Goal: Find specific page/section: Find specific page/section

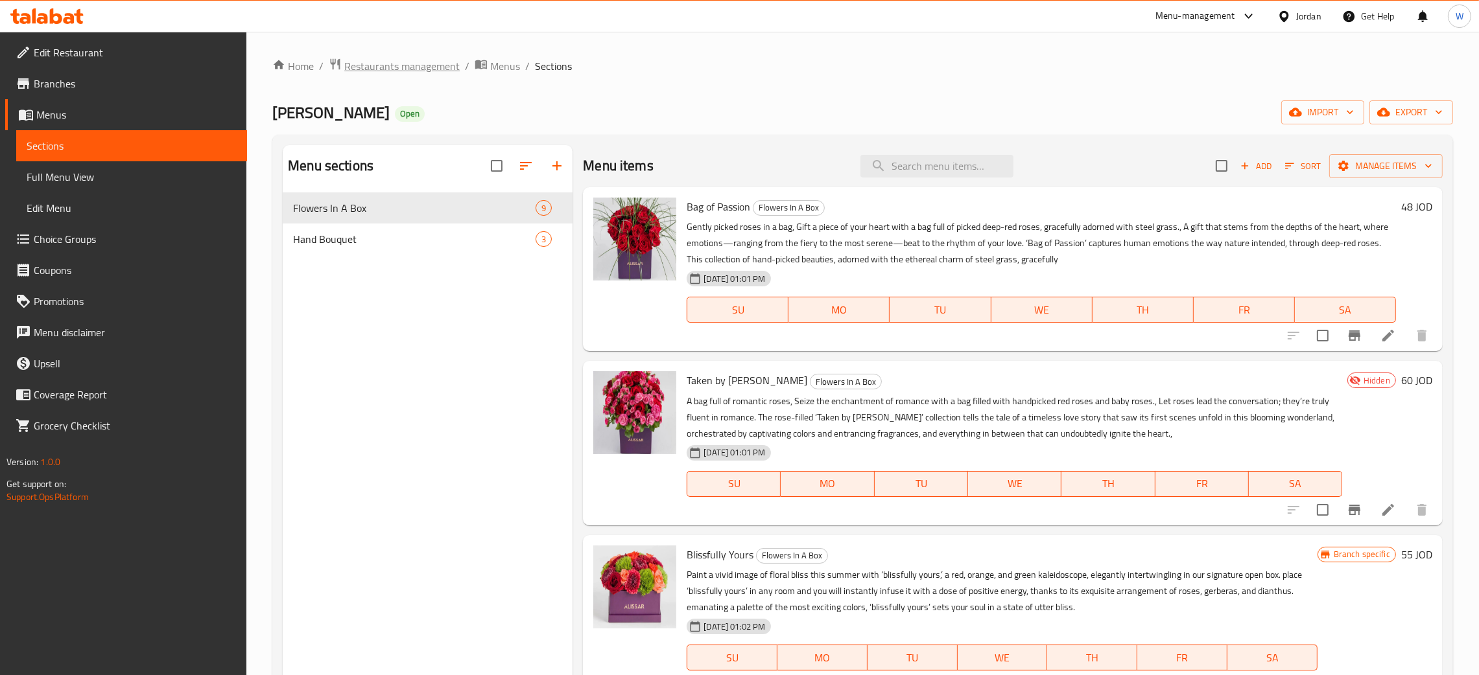
drag, startPoint x: 0, startPoint y: 0, endPoint x: 433, endPoint y: 71, distance: 438.9
click at [433, 71] on span "Restaurants management" at bounding box center [401, 66] width 115 height 16
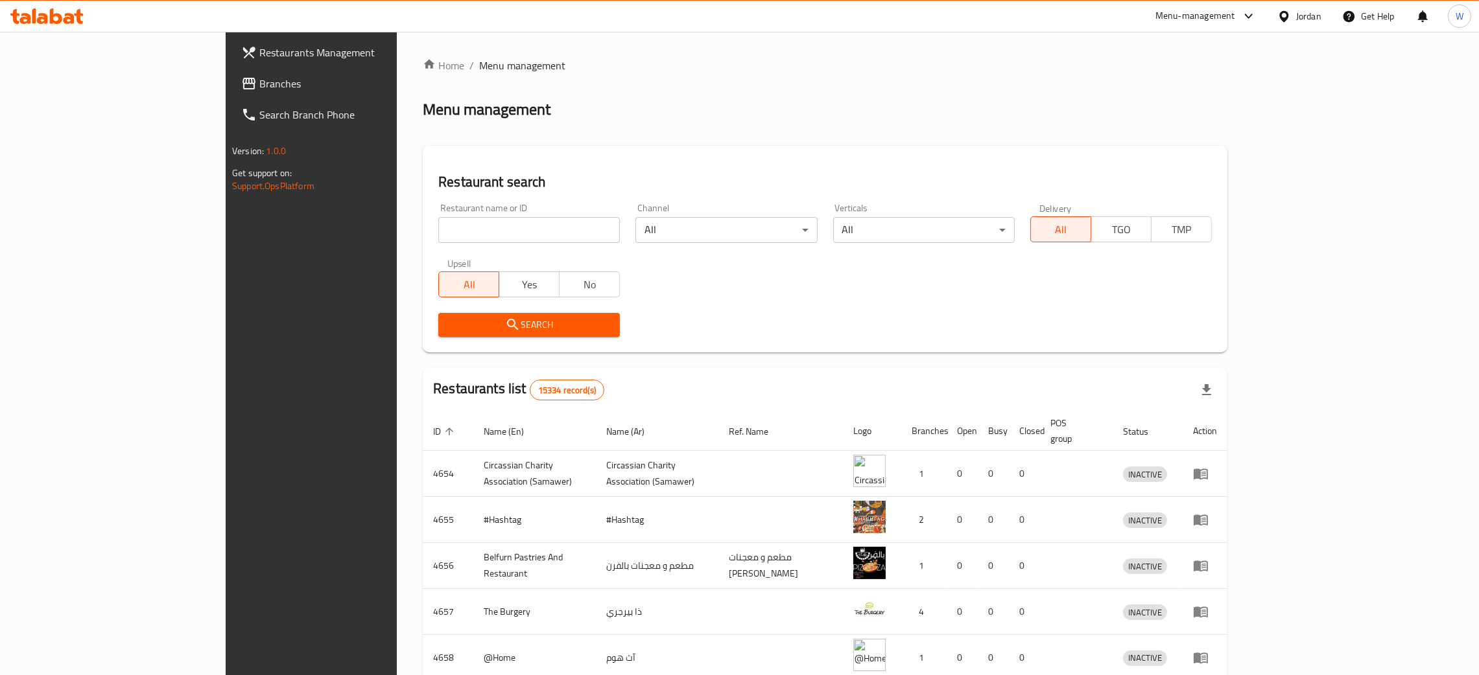
click at [423, 233] on div "Home / Menu management Menu management Restaurant search Restaurant name or ID …" at bounding box center [825, 507] width 804 height 898
click at [438, 233] on input "search" at bounding box center [529, 230] width 182 height 26
click at [503, 329] on span "Search" at bounding box center [529, 325] width 161 height 16
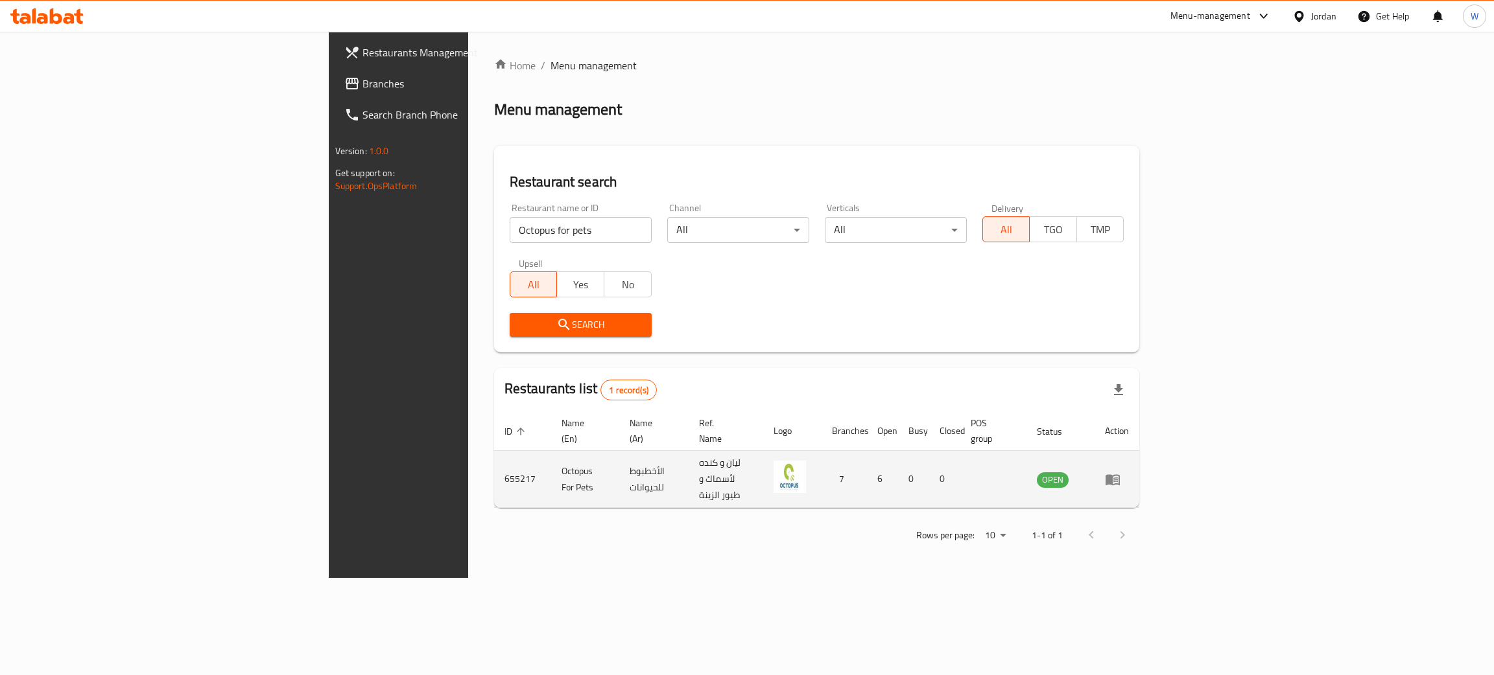
click at [551, 460] on td "Octopus For Pets" at bounding box center [585, 479] width 68 height 57
click at [551, 459] on td "Octopus For Pets" at bounding box center [585, 479] width 68 height 57
click at [551, 458] on td "Octopus For Pets" at bounding box center [585, 479] width 68 height 57
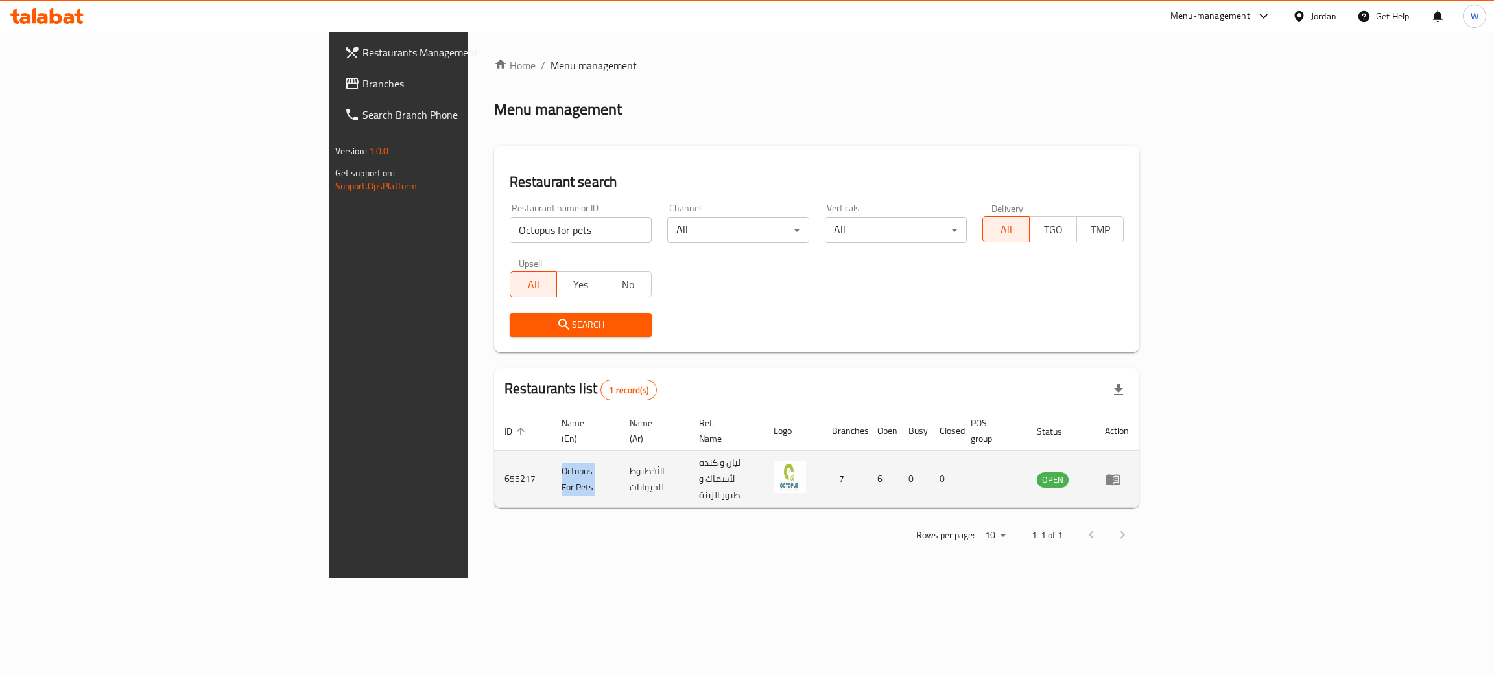
click at [551, 458] on td "Octopus For Pets" at bounding box center [585, 479] width 68 height 57
click at [494, 458] on td "655217" at bounding box center [522, 479] width 57 height 57
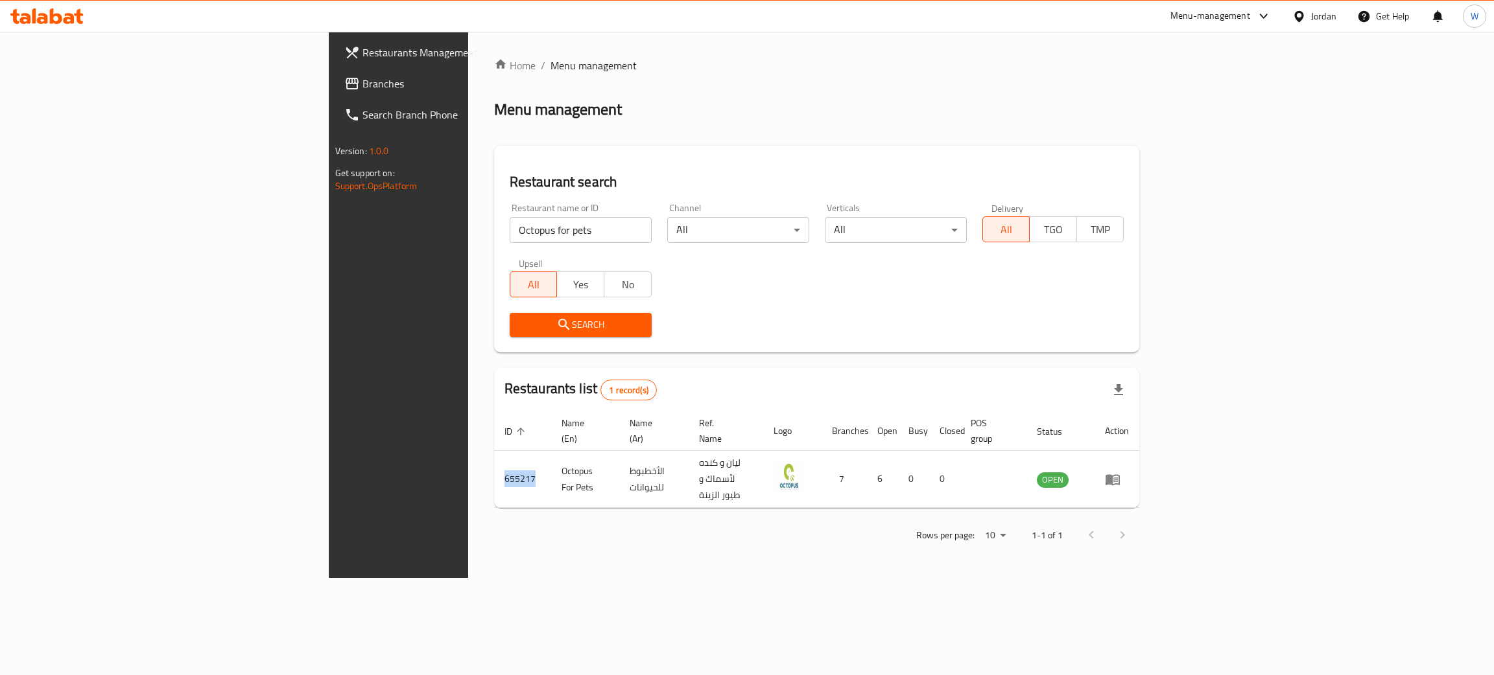
copy td "655217"
drag, startPoint x: 438, startPoint y: 239, endPoint x: 95, endPoint y: 223, distance: 342.6
click at [329, 224] on div "Restaurants Management Branches Search Branch Phone Version: 1.0.0 Get support …" at bounding box center [747, 305] width 837 height 546
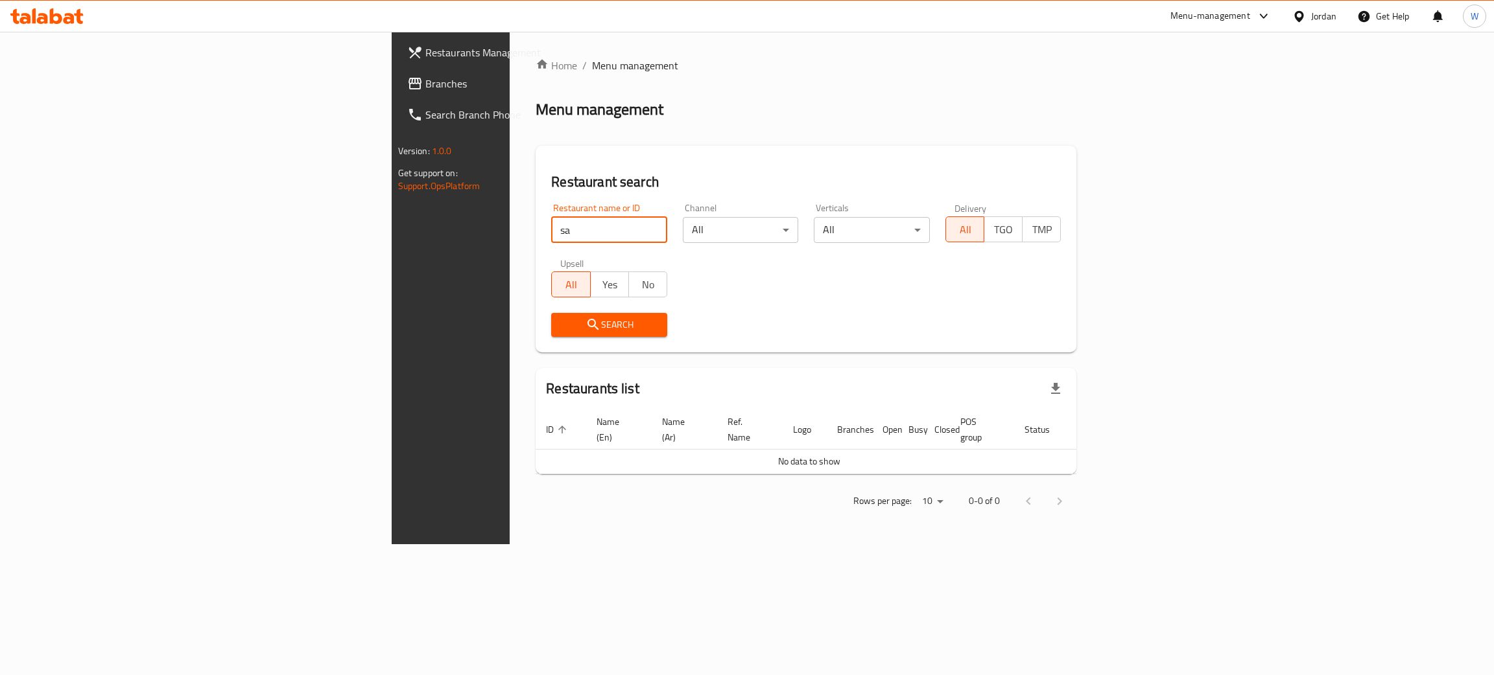
type input "s"
click button "Search" at bounding box center [609, 325] width 116 height 24
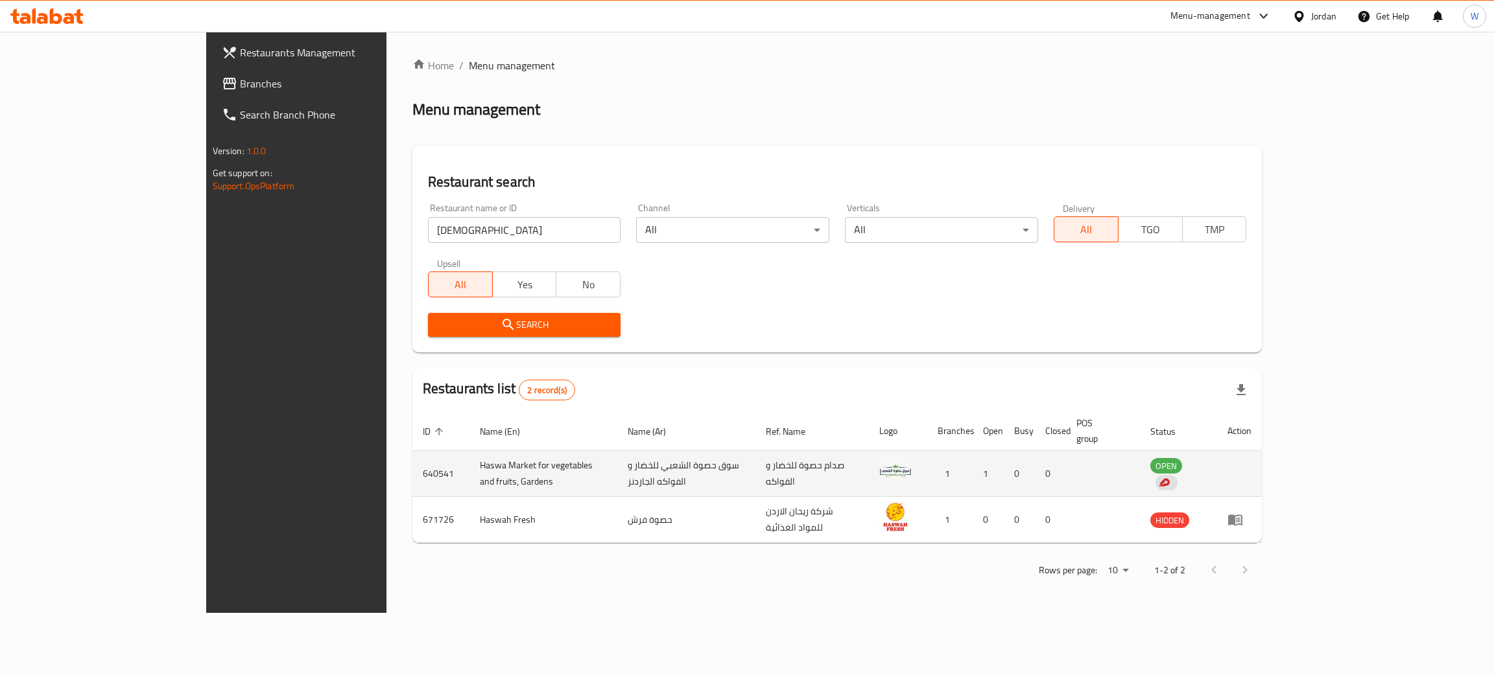
click at [469, 458] on td "Haswa Market for vegetables and fruits, Gardens" at bounding box center [543, 474] width 148 height 46
click at [469, 457] on td "Haswa Market for vegetables and fruits, Gardens" at bounding box center [543, 474] width 148 height 46
copy td "Haswa Market for vegetables and fruits, Gardens"
click at [649, 462] on td "سوق حصوة الشعبي للخضار و الفواكه الجاردنز" at bounding box center [686, 474] width 138 height 46
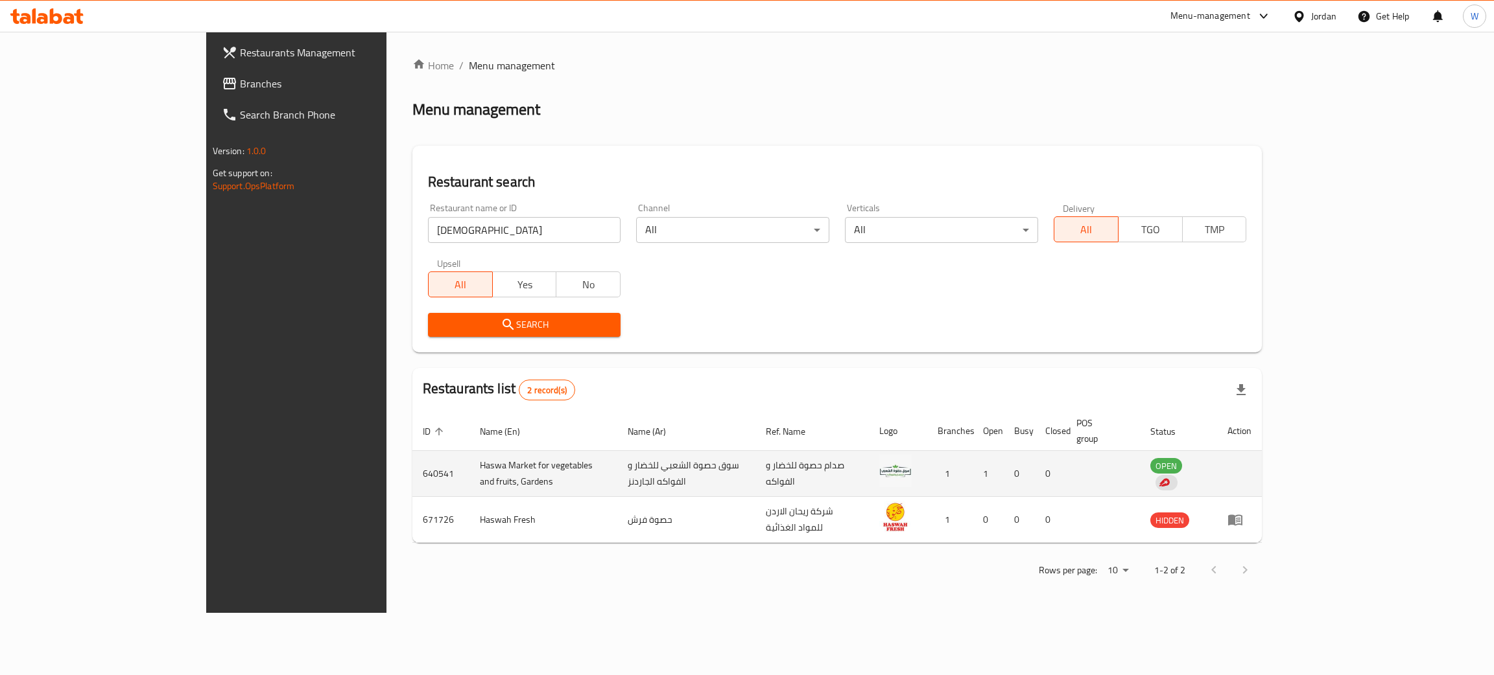
click at [650, 462] on td "سوق حصوة الشعبي للخضار و الفواكه الجاردنز" at bounding box center [686, 474] width 138 height 46
copy td "سوق حصوة الشعبي للخضار و الفواكه الجاردنز"
click at [412, 466] on td "640541" at bounding box center [440, 474] width 57 height 46
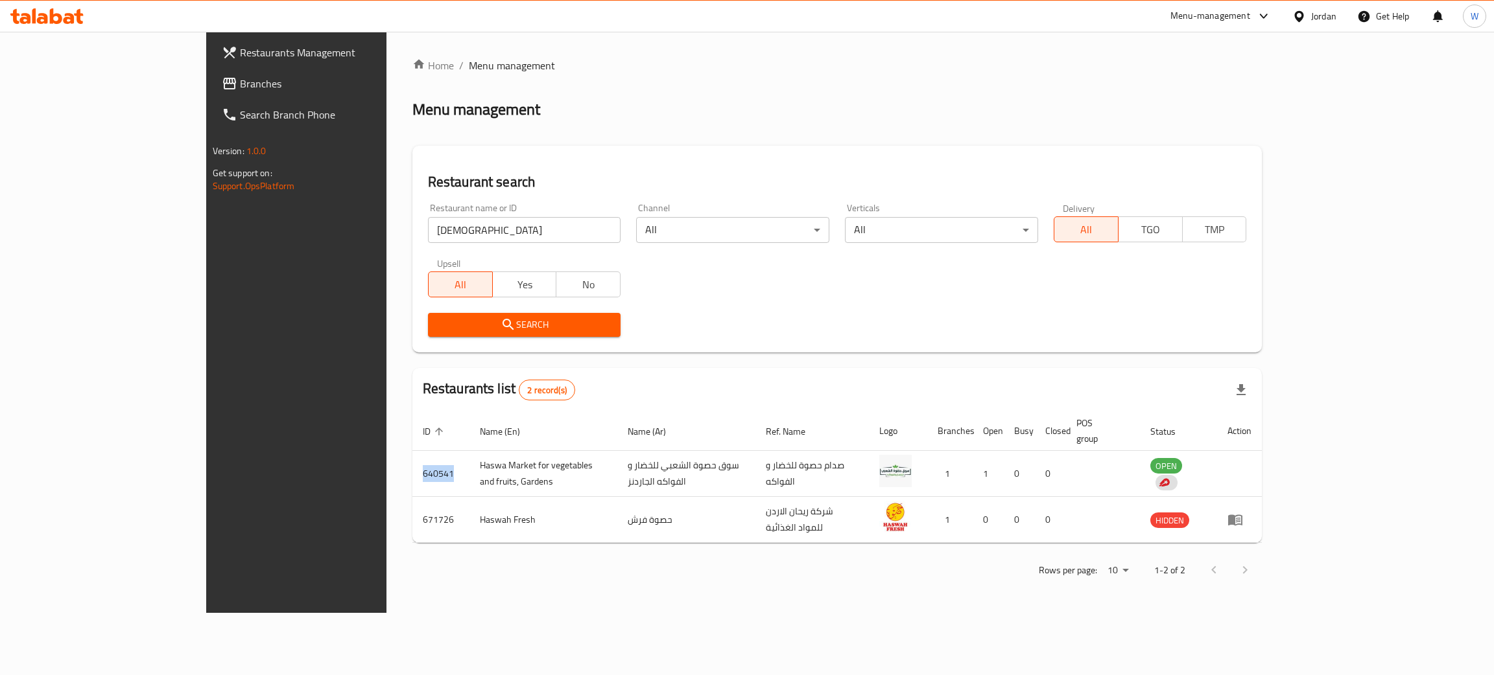
copy td "640541"
click at [1262, 116] on div "Menu management" at bounding box center [837, 109] width 850 height 21
drag, startPoint x: 347, startPoint y: 229, endPoint x: 225, endPoint y: 236, distance: 122.1
click at [233, 237] on div "Restaurants Management Branches Search Branch Phone Version: 1.0.0 Get support …" at bounding box center [747, 322] width 1082 height 581
click at [1262, 154] on div "Restaurant search Restaurant name or ID haswa Restaurant name or ID Channel All…" at bounding box center [837, 249] width 850 height 207
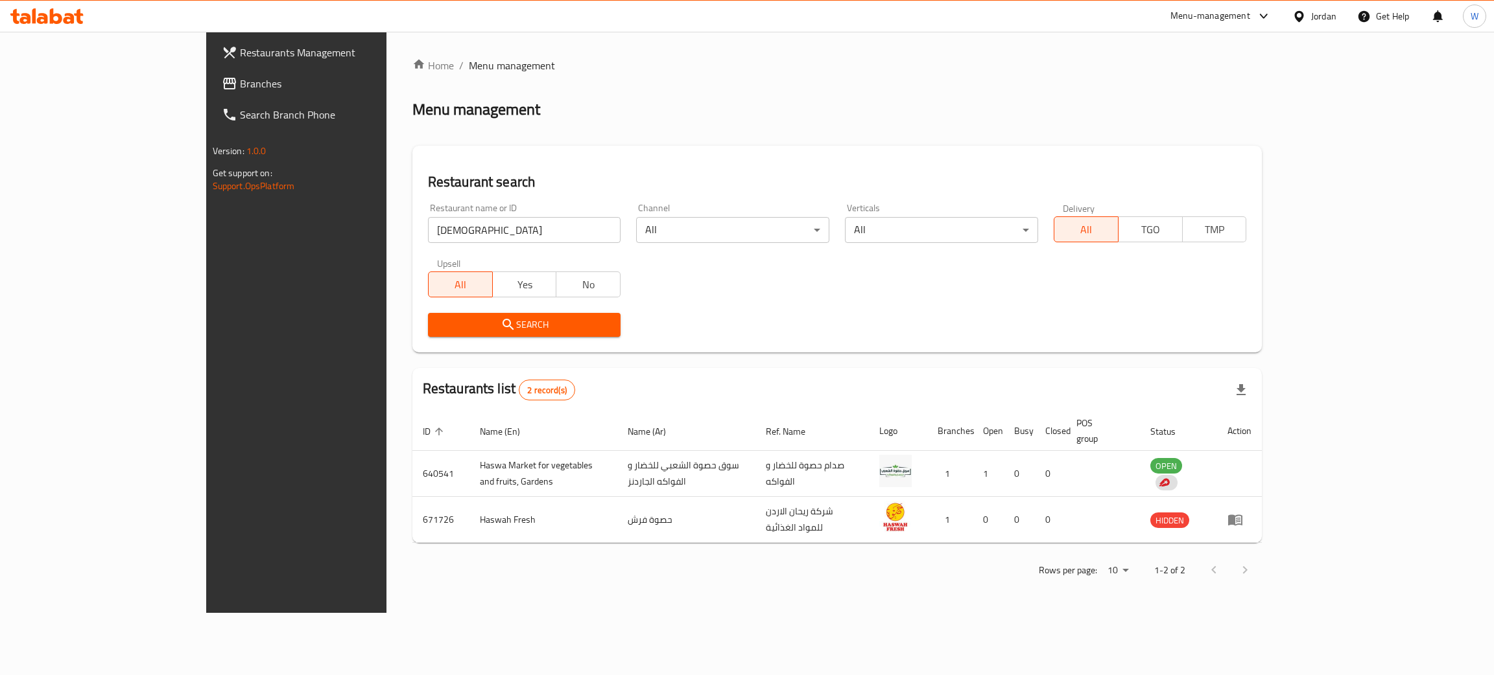
drag, startPoint x: 363, startPoint y: 228, endPoint x: 67, endPoint y: 275, distance: 299.9
click at [206, 276] on div "Restaurants Management Branches Search Branch Phone Version: 1.0.0 Get support …" at bounding box center [747, 322] width 1082 height 581
type input "the pet castle"
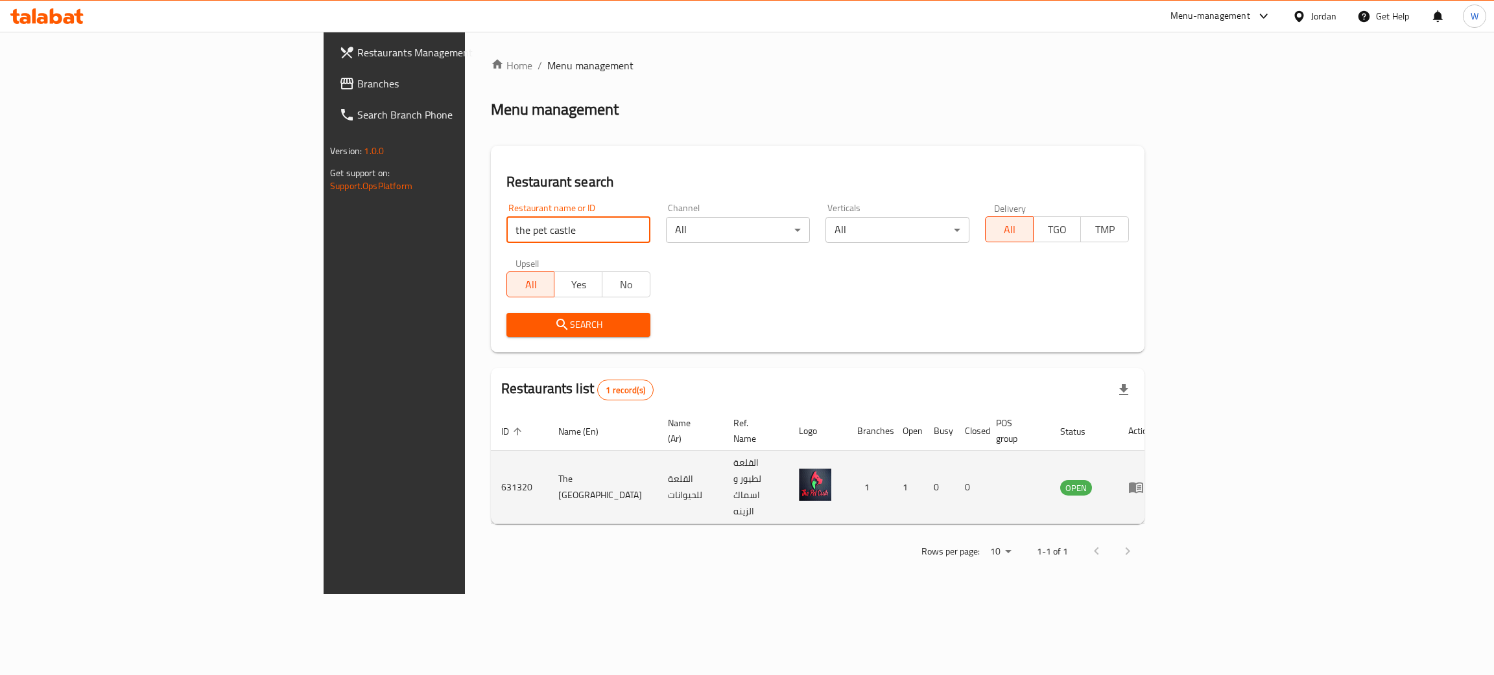
click at [1162, 451] on td "enhanced table" at bounding box center [1140, 487] width 45 height 73
click at [1141, 486] on icon "enhanced table" at bounding box center [1138, 488] width 5 height 5
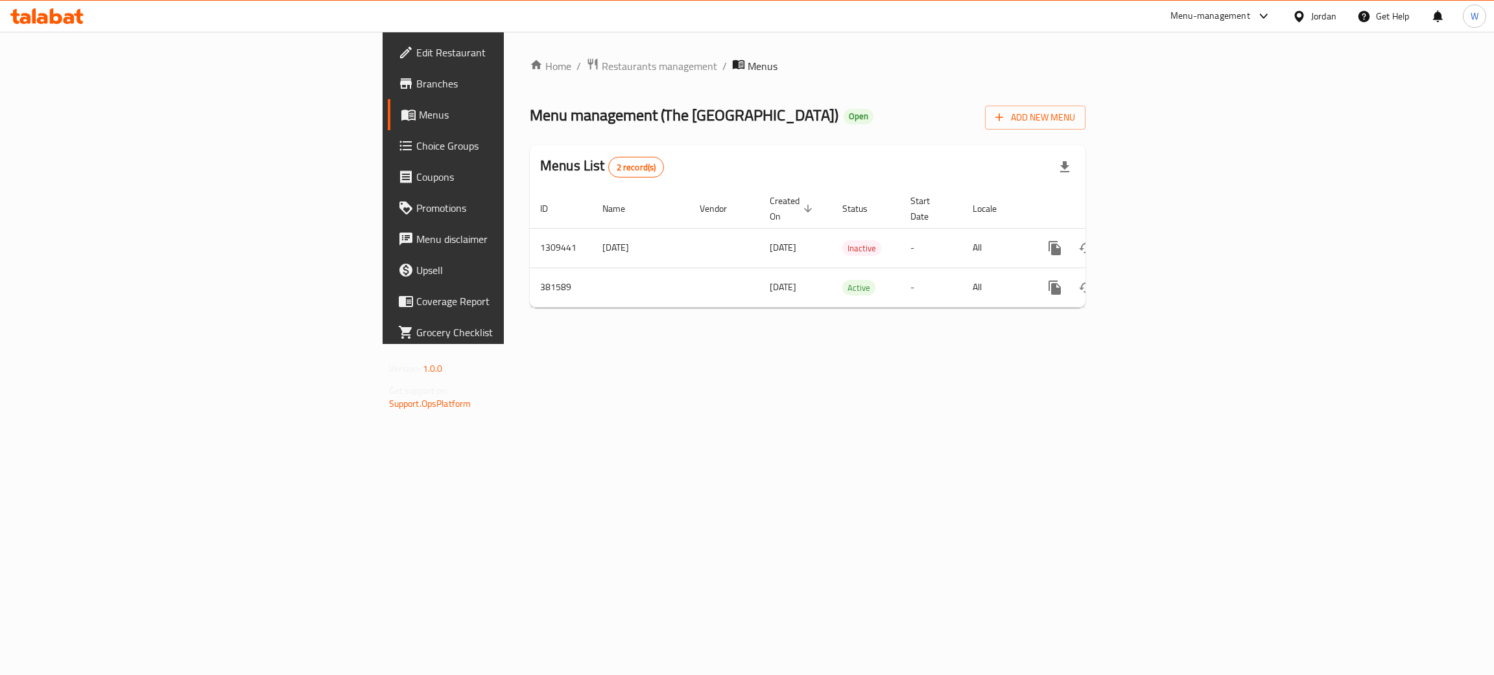
click at [416, 85] on span "Branches" at bounding box center [519, 84] width 206 height 16
click at [1156, 279] on icon "enhanced table" at bounding box center [1148, 287] width 16 height 16
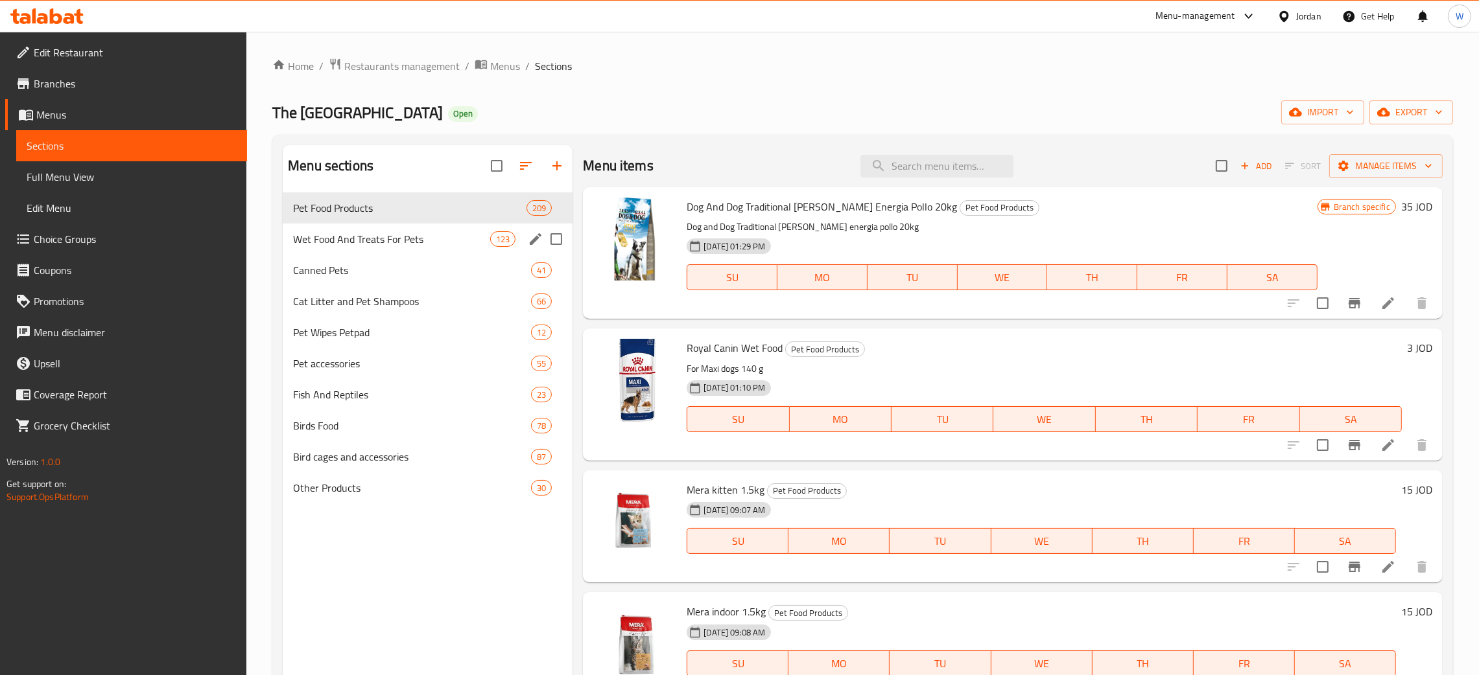
click at [378, 246] on span "Wet Food And Treats For Pets" at bounding box center [391, 239] width 197 height 16
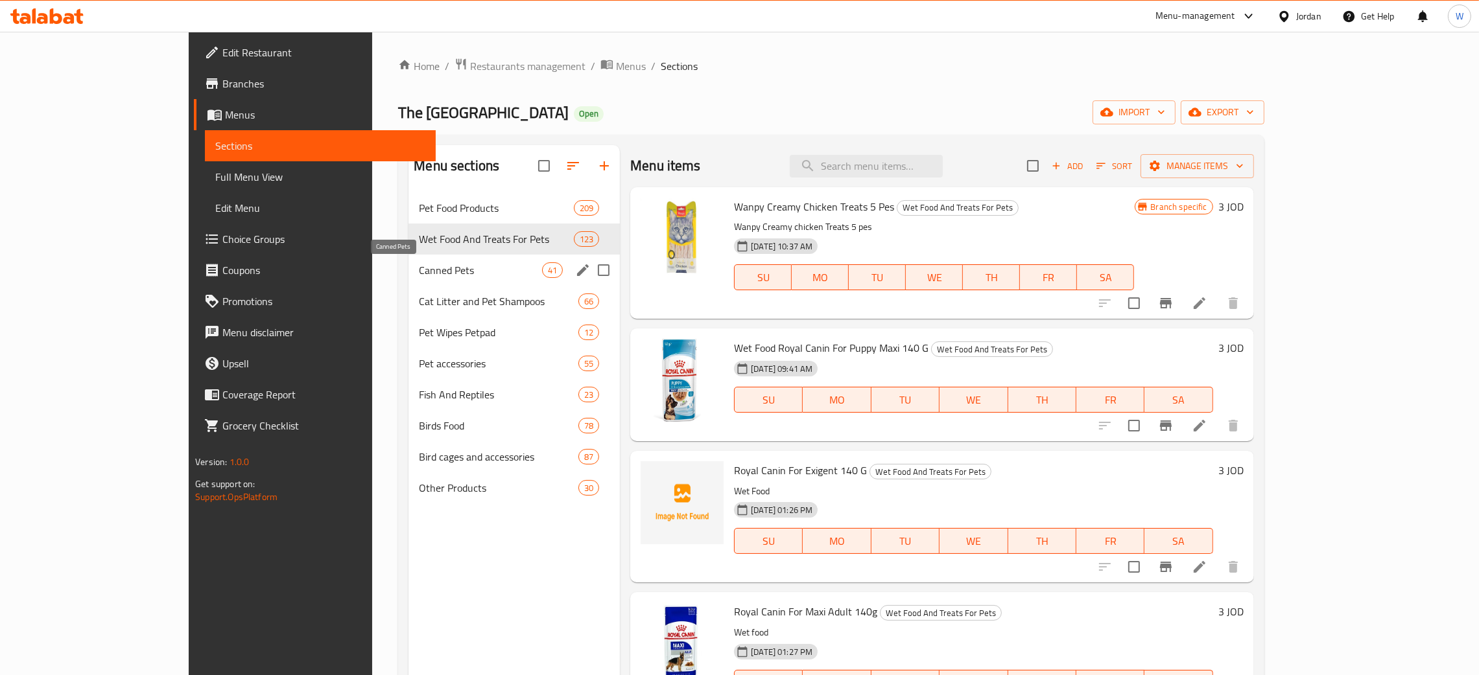
click at [419, 264] on span "Canned Pets" at bounding box center [480, 271] width 123 height 16
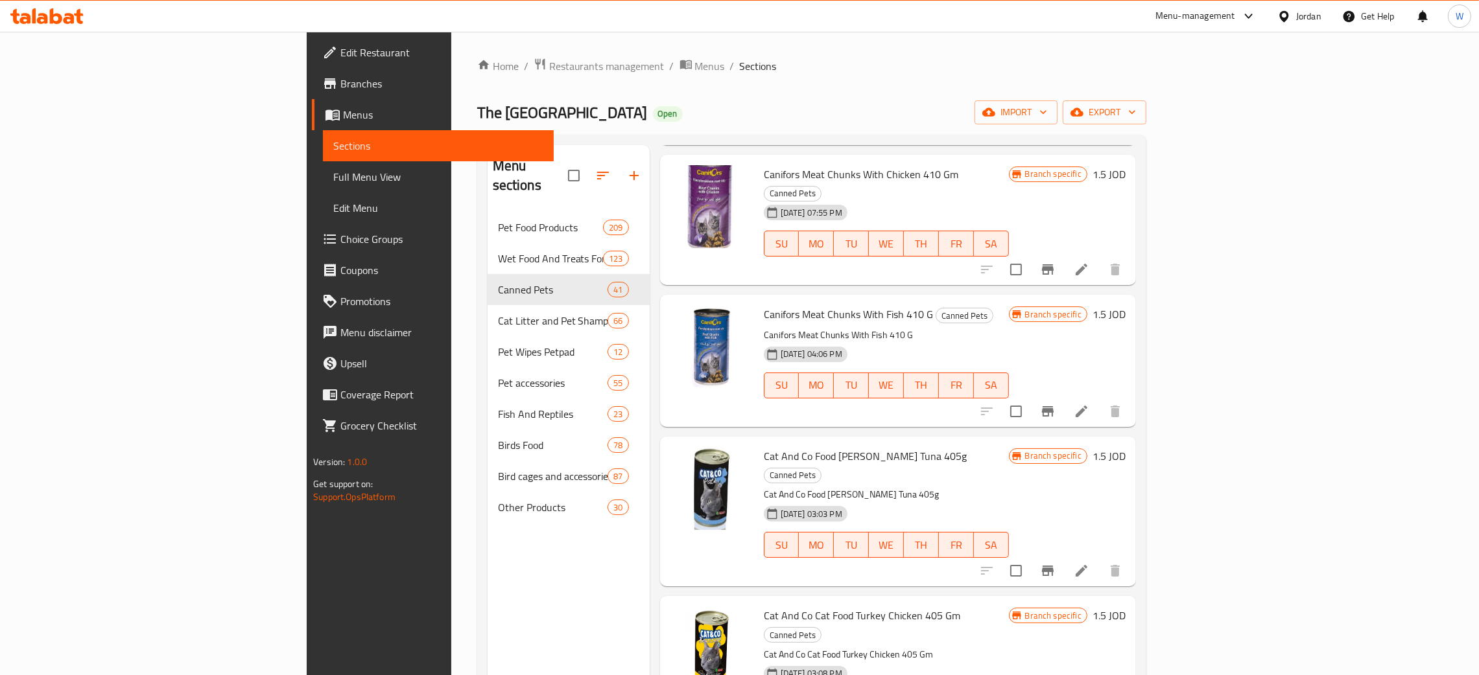
scroll to position [4869, 0]
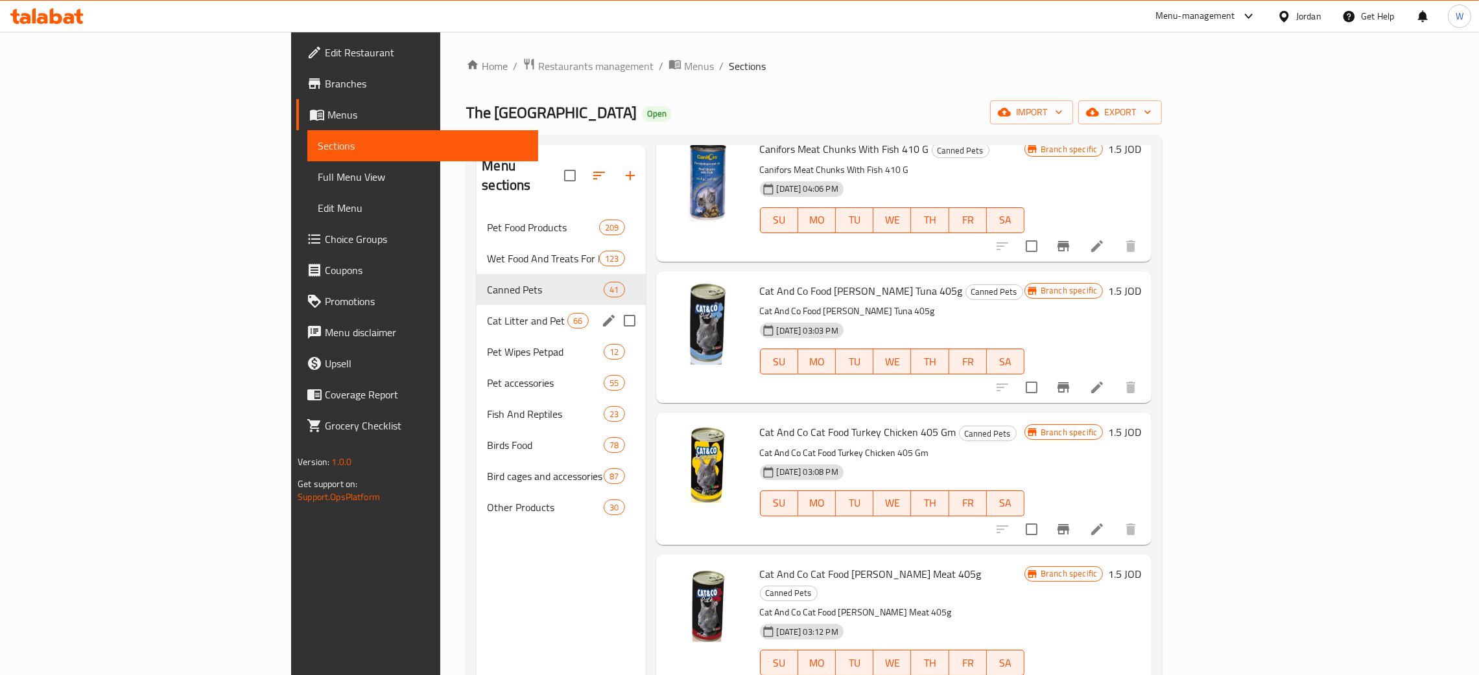
click at [487, 313] on span "Cat Litter and Pet Shampoos" at bounding box center [527, 321] width 80 height 16
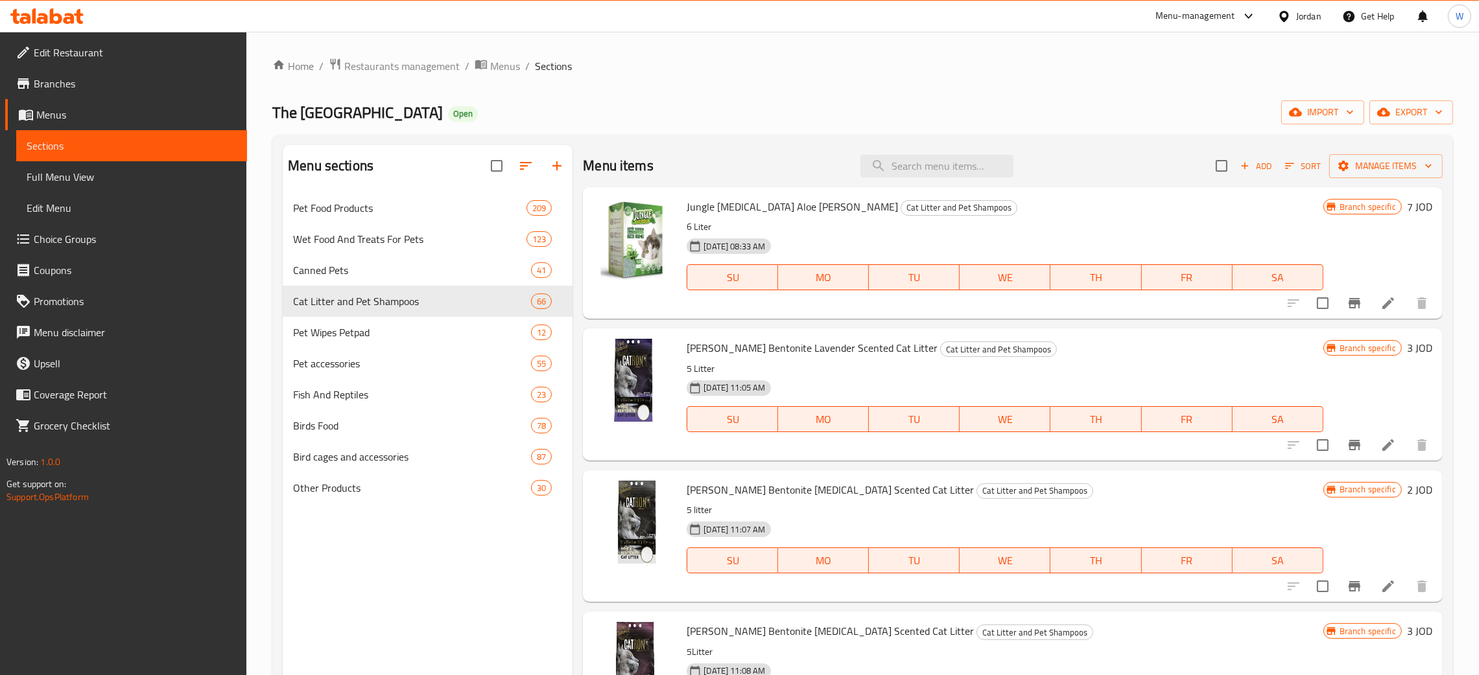
click at [1348, 449] on icon "Branch-specific-item" at bounding box center [1354, 445] width 12 height 10
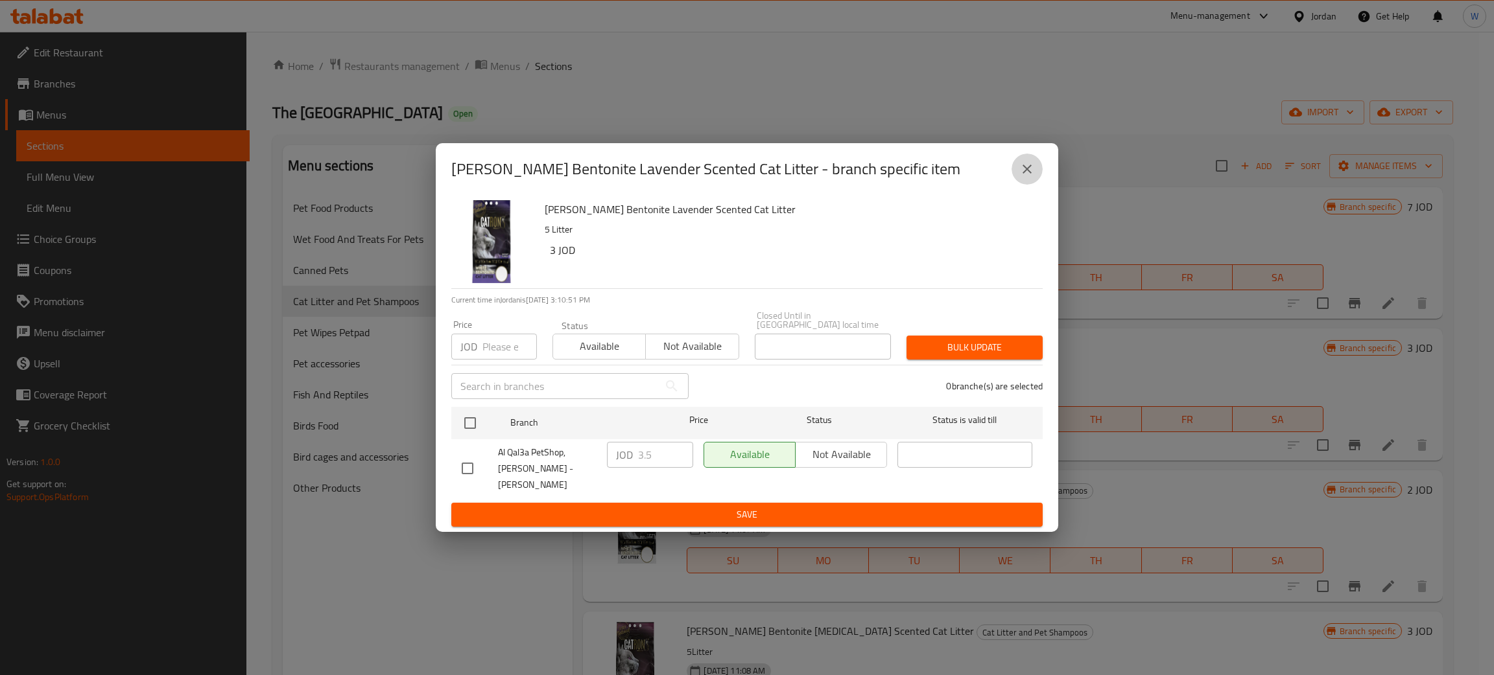
click at [1022, 177] on icon "close" at bounding box center [1027, 169] width 16 height 16
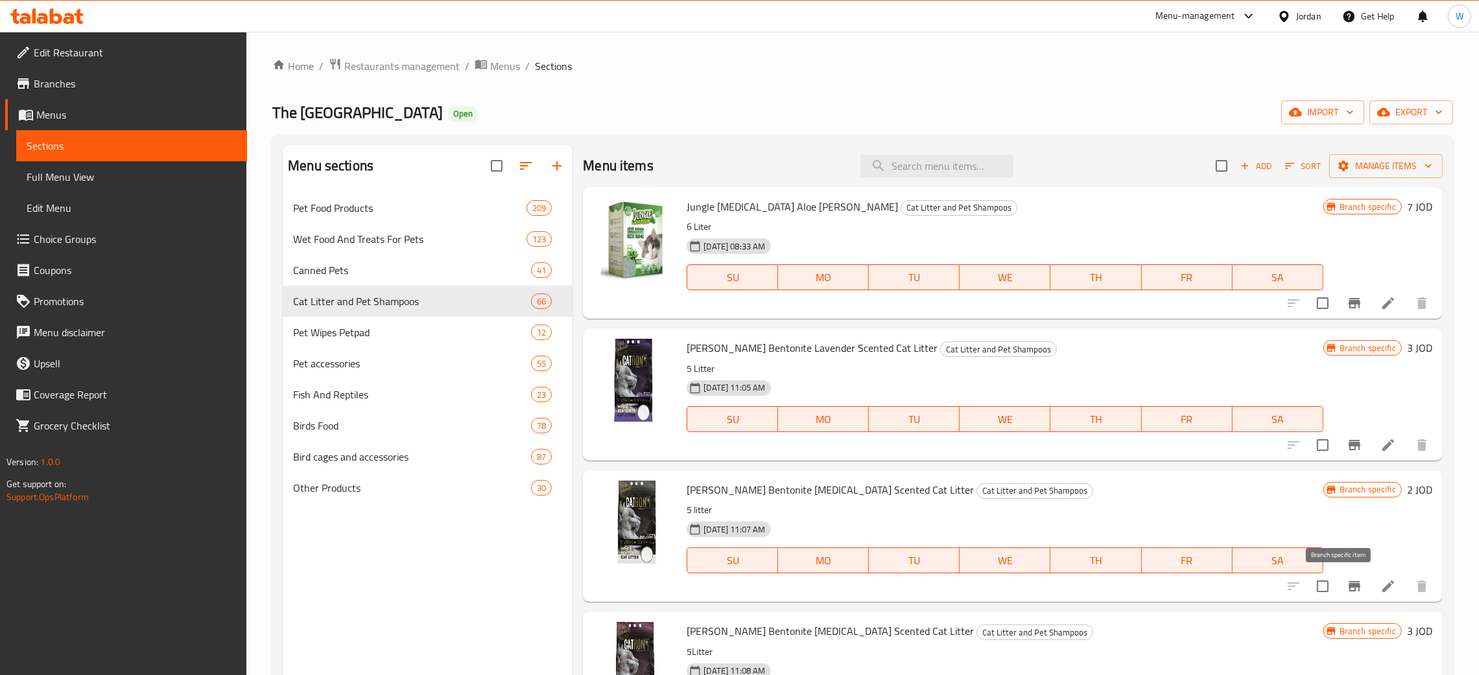
click at [1339, 579] on button "Branch-specific-item" at bounding box center [1354, 586] width 31 height 31
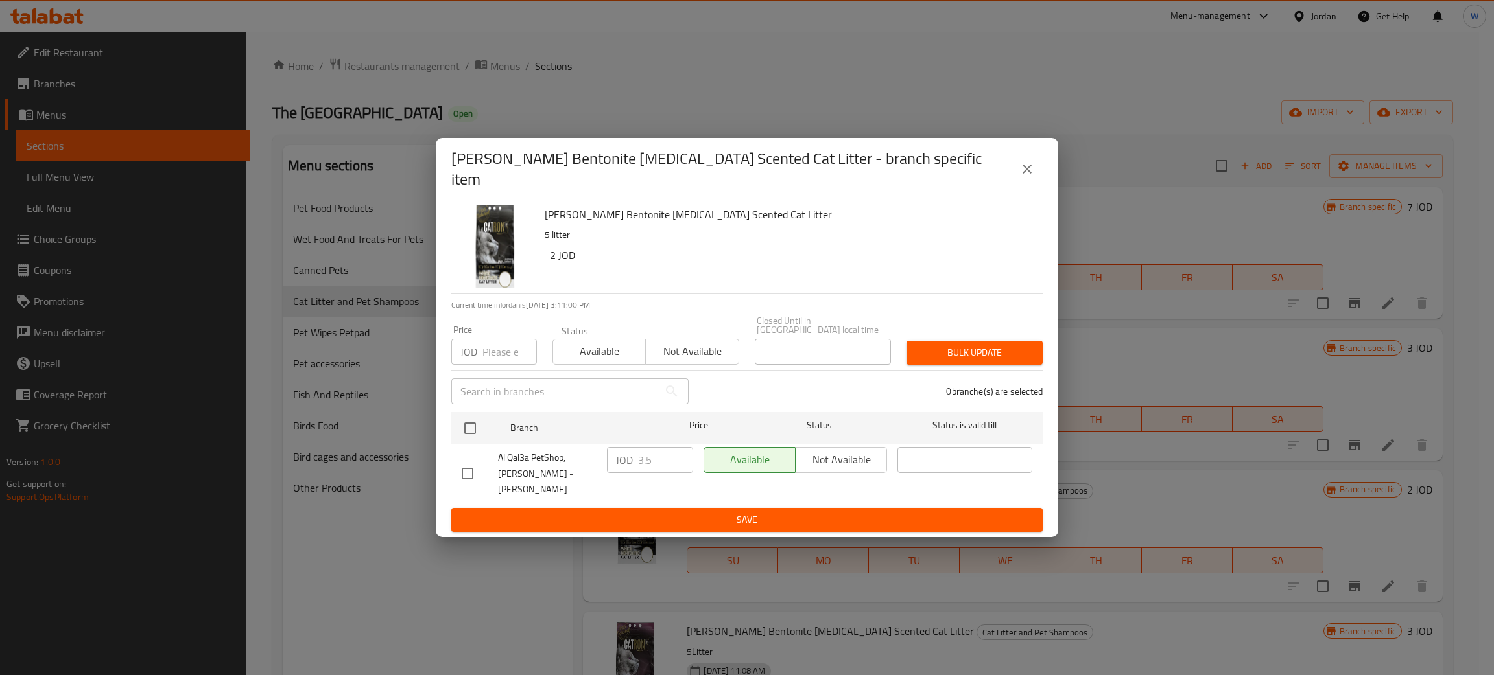
click at [1017, 178] on button "close" at bounding box center [1026, 169] width 31 height 31
